Goal: Information Seeking & Learning: Learn about a topic

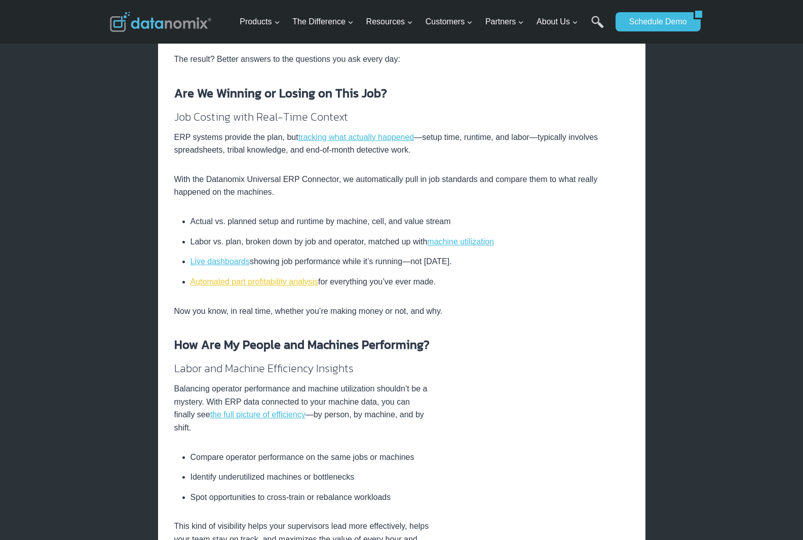
click at [254, 284] on link "Automated part profitability analysis" at bounding box center [255, 281] width 128 height 9
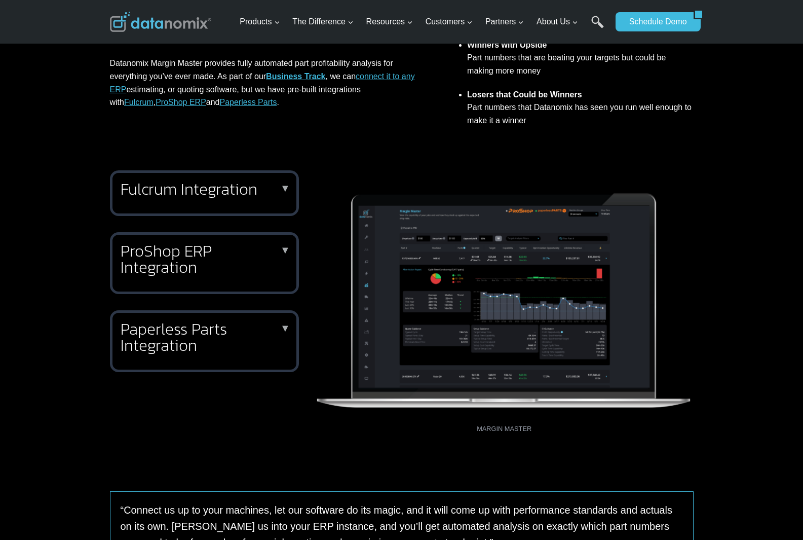
scroll to position [355, 0]
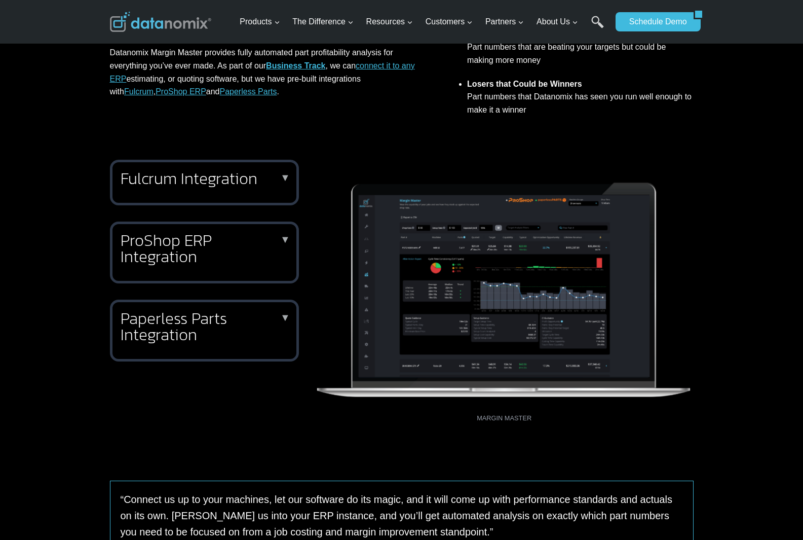
click at [182, 319] on h2 "Paperless Parts Integration" at bounding box center [203, 326] width 164 height 32
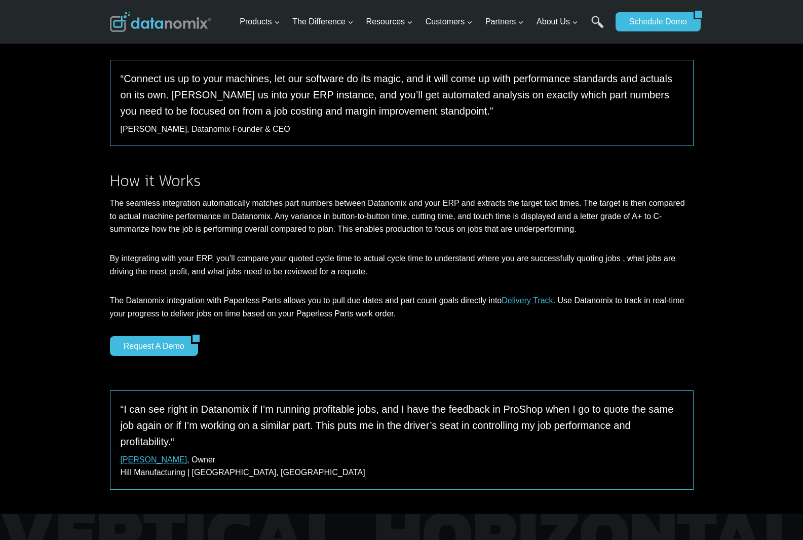
scroll to position [862, 0]
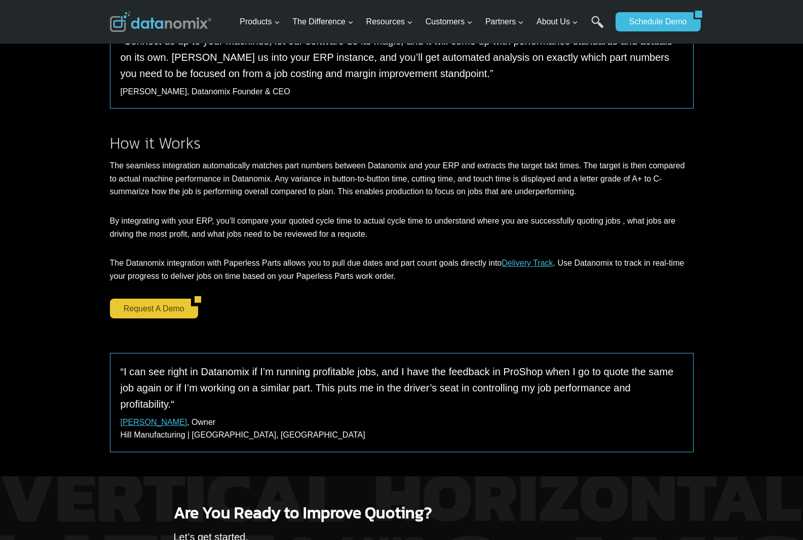
click at [152, 299] on link "Request a Demo" at bounding box center [150, 308] width 81 height 19
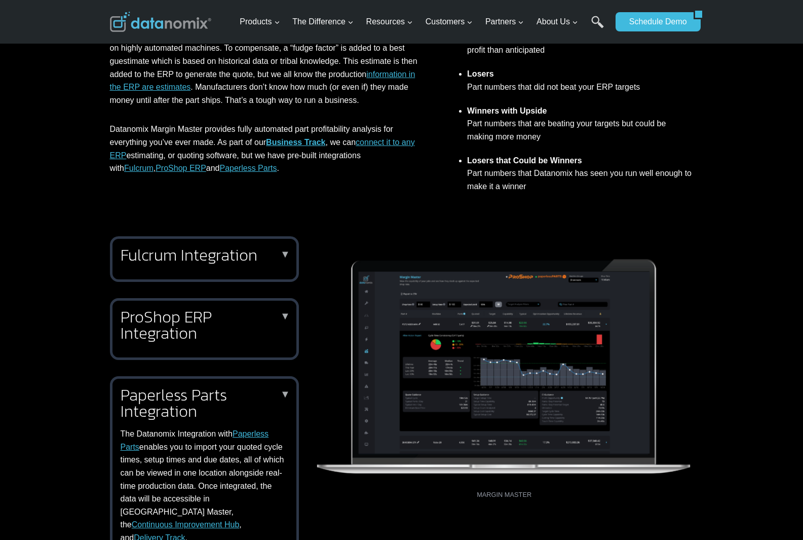
scroll to position [304, 0]
